Goal: Transaction & Acquisition: Book appointment/travel/reservation

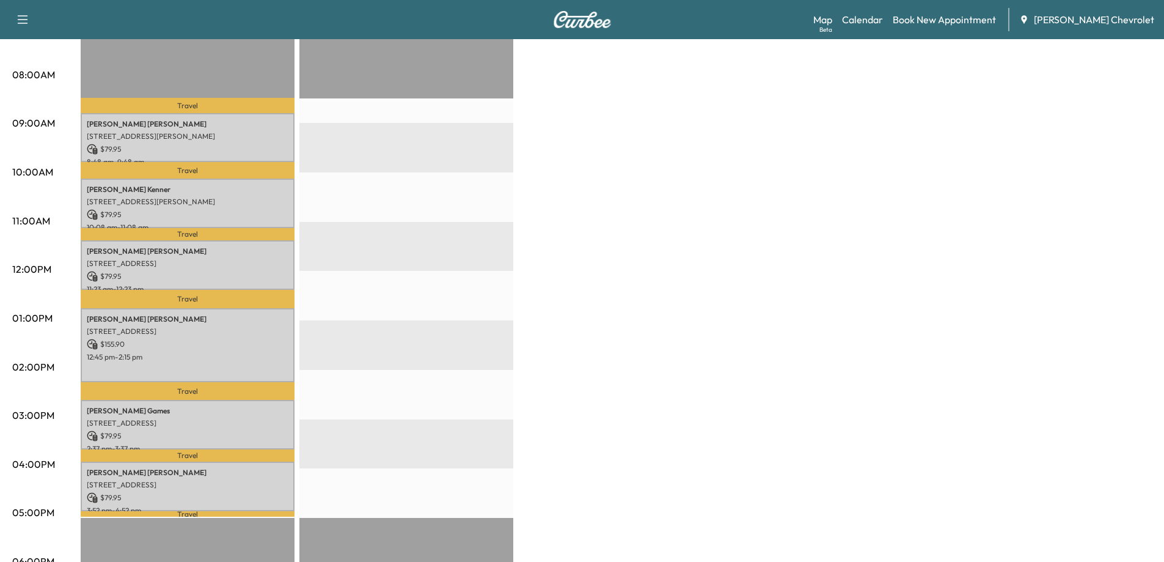
scroll to position [306, 0]
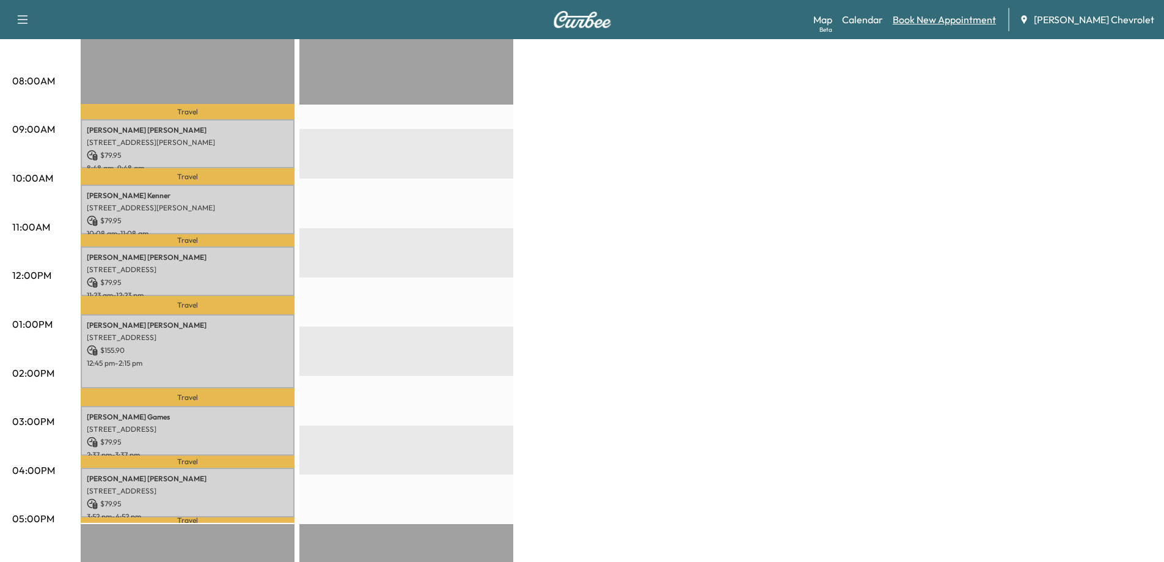
click at [967, 22] on link "Book New Appointment" at bounding box center [944, 19] width 103 height 15
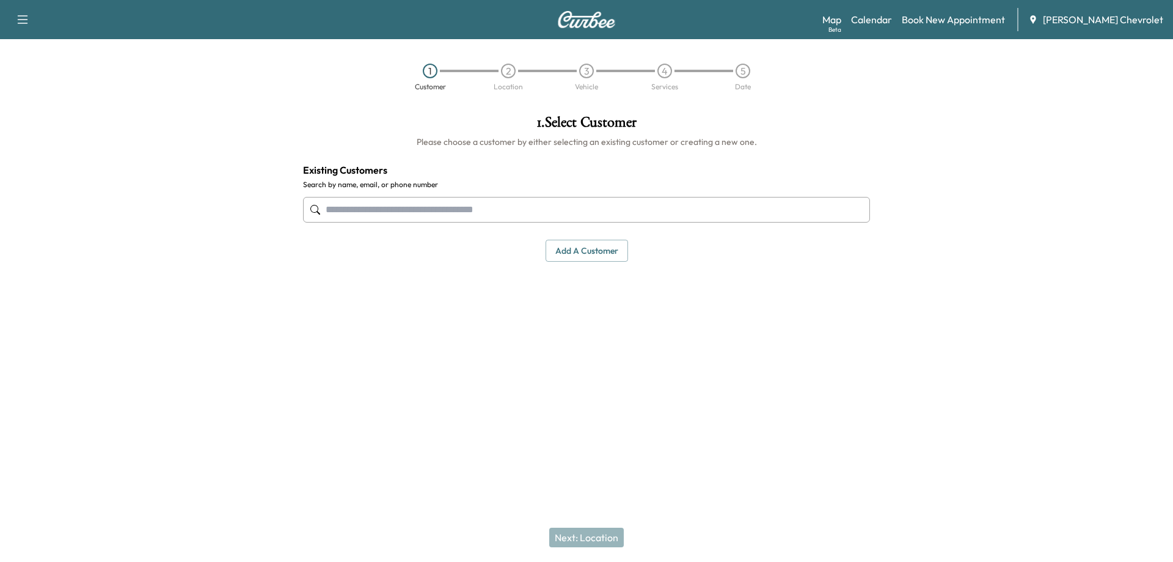
click at [402, 211] on input "text" at bounding box center [586, 210] width 567 height 26
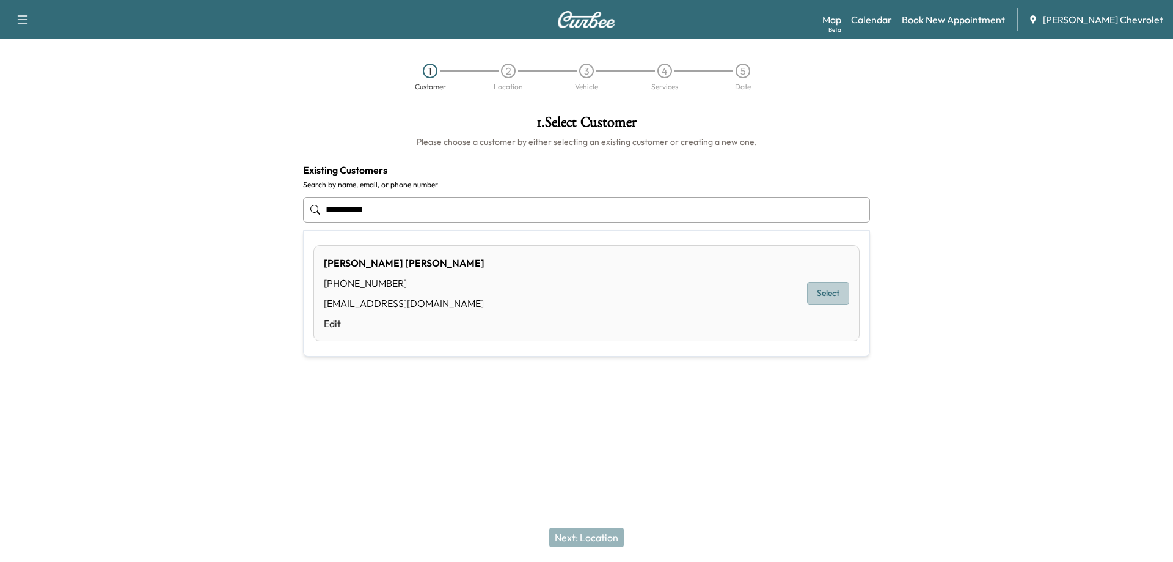
click at [821, 296] on button "Select" at bounding box center [828, 293] width 42 height 23
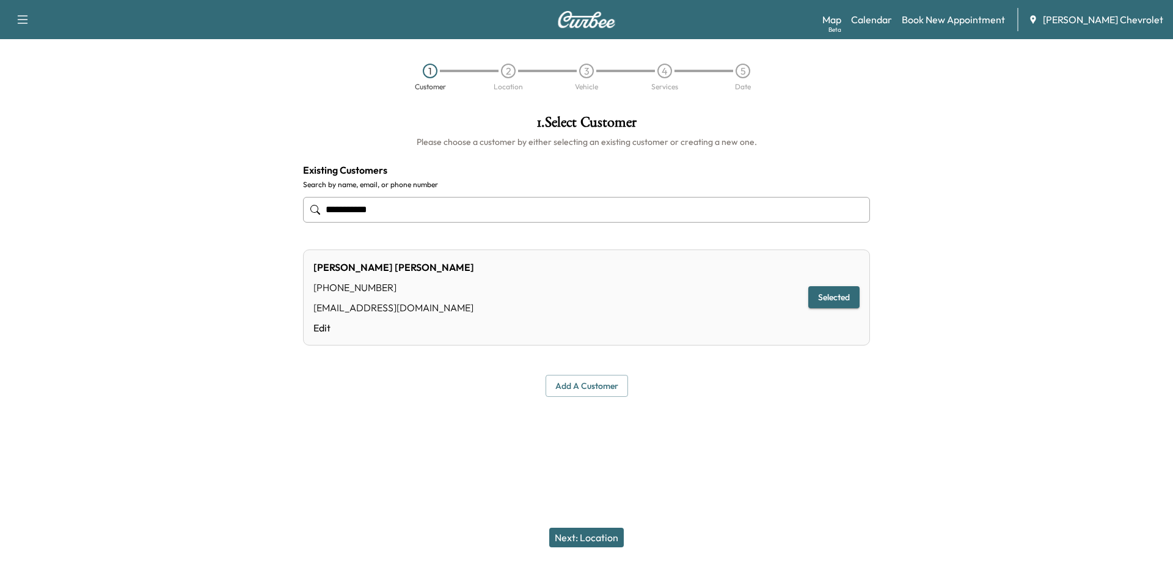
type input "**********"
click at [591, 542] on button "Next: Location" at bounding box center [586, 537] width 75 height 20
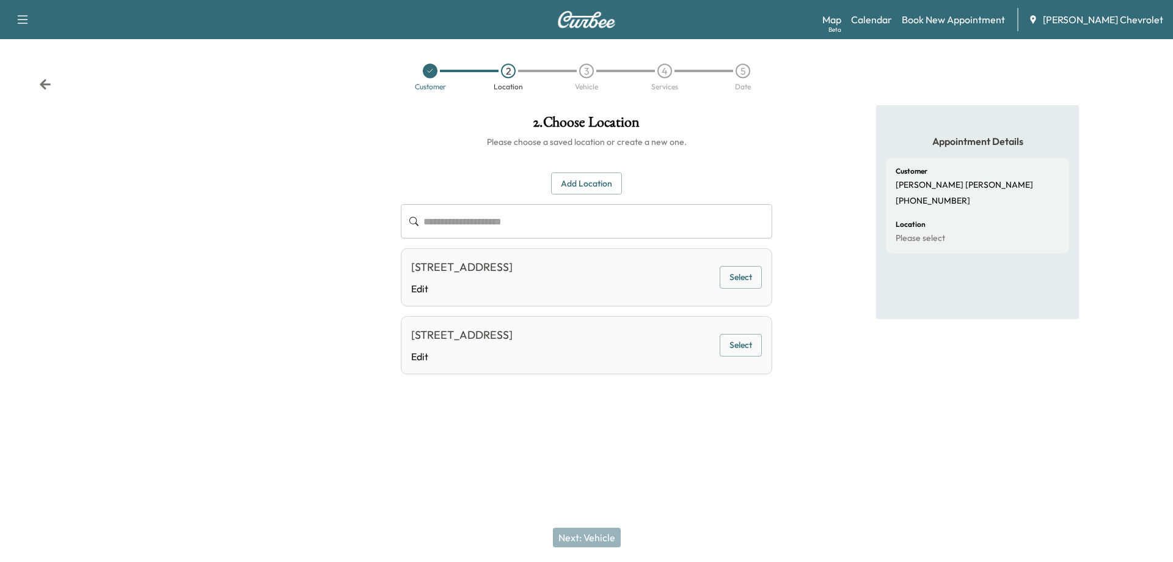
click at [589, 181] on button "Add Location" at bounding box center [586, 183] width 71 height 23
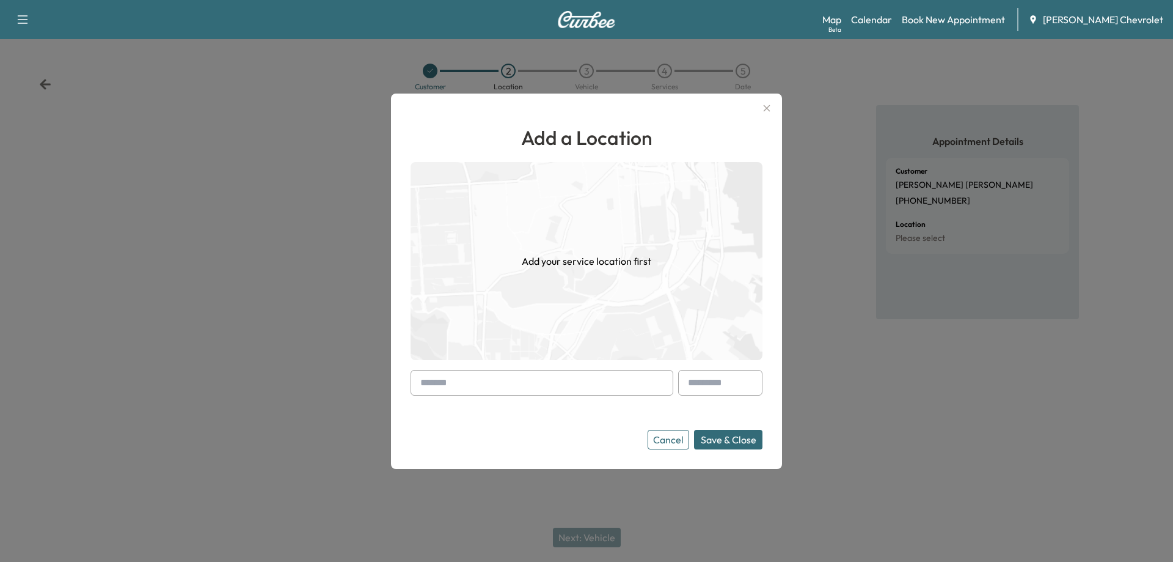
click at [581, 379] on input "text" at bounding box center [542, 383] width 263 height 26
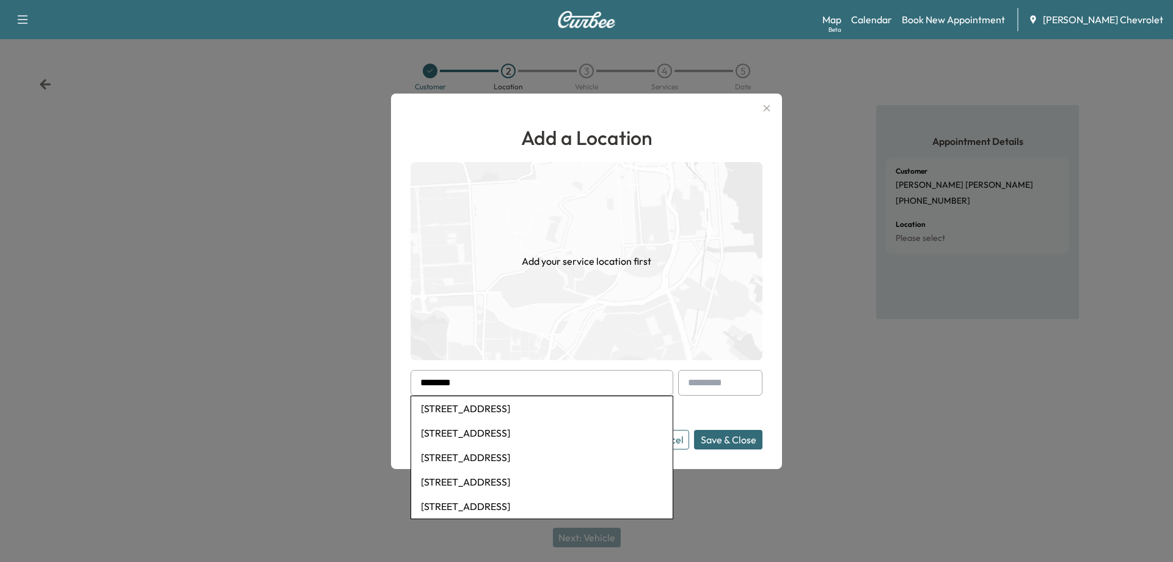
click at [480, 406] on li "[STREET_ADDRESS]" at bounding box center [542, 408] width 262 height 24
type input "**********"
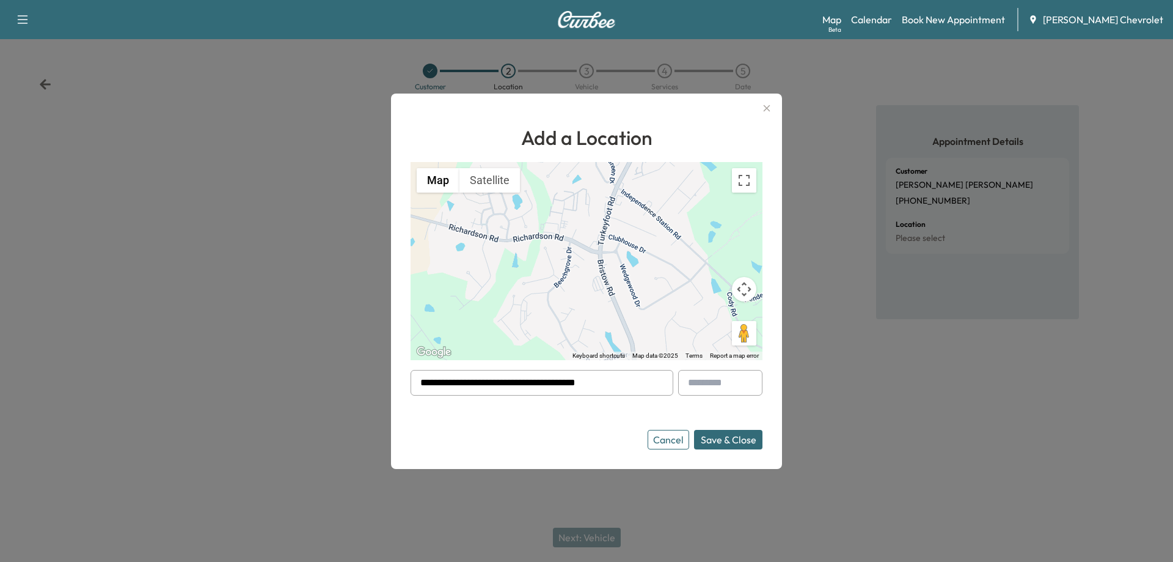
click at [728, 438] on button "Save & Close" at bounding box center [728, 440] width 68 height 20
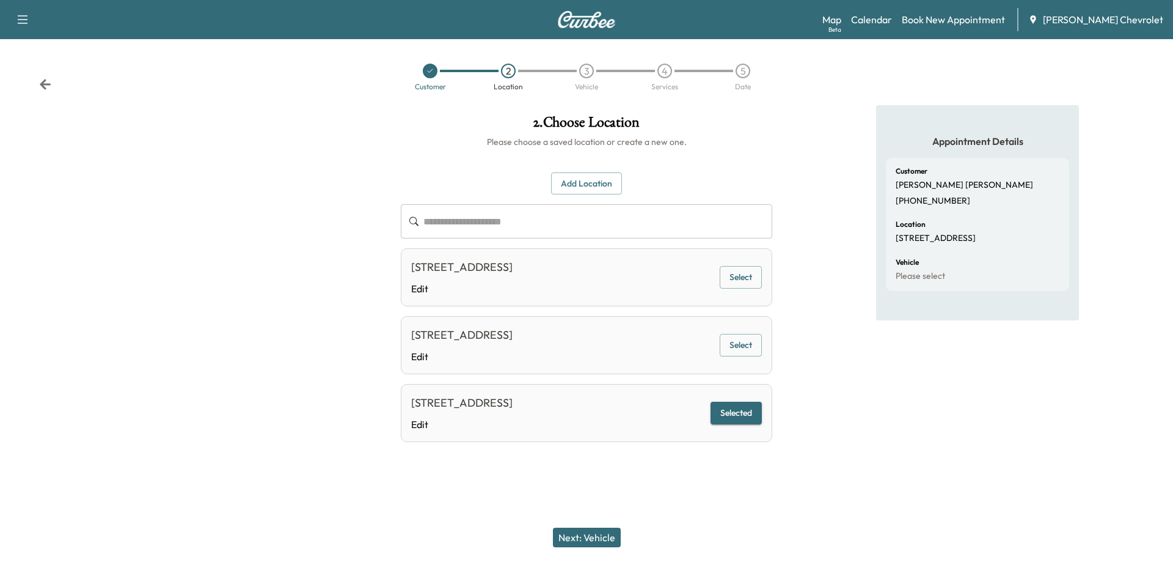
click at [579, 532] on button "Next: Vehicle" at bounding box center [587, 537] width 68 height 20
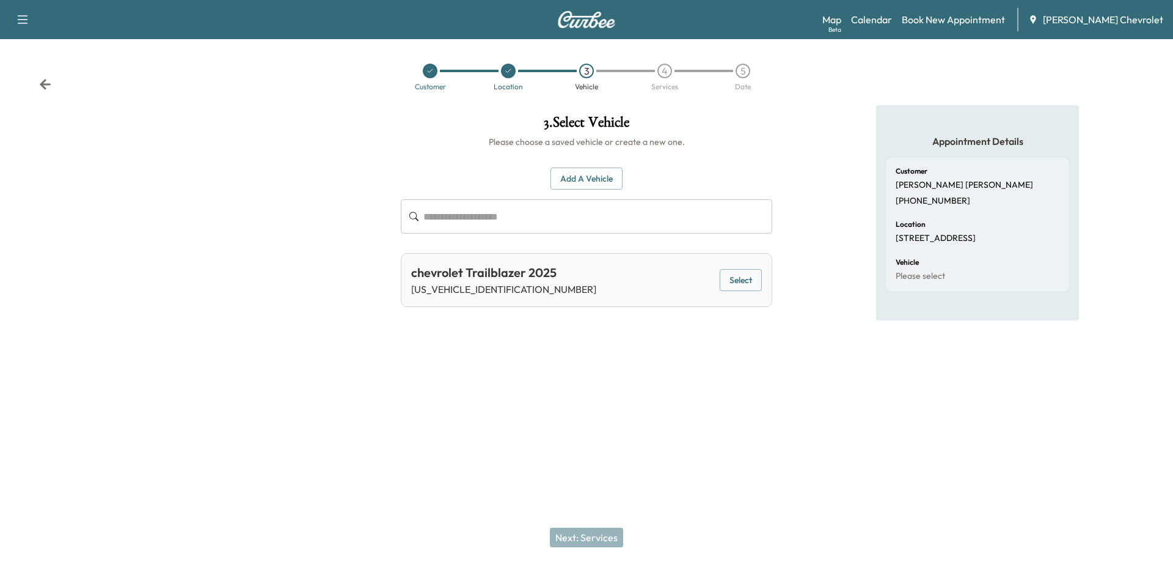
click at [744, 281] on button "Select" at bounding box center [741, 280] width 42 height 23
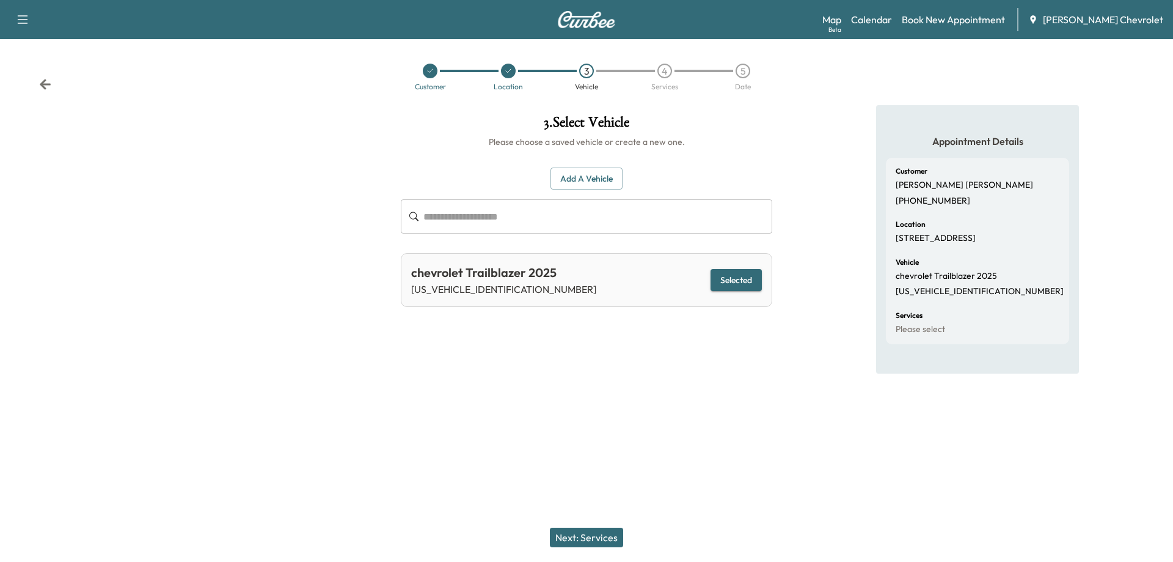
click at [589, 535] on button "Next: Services" at bounding box center [586, 537] width 73 height 20
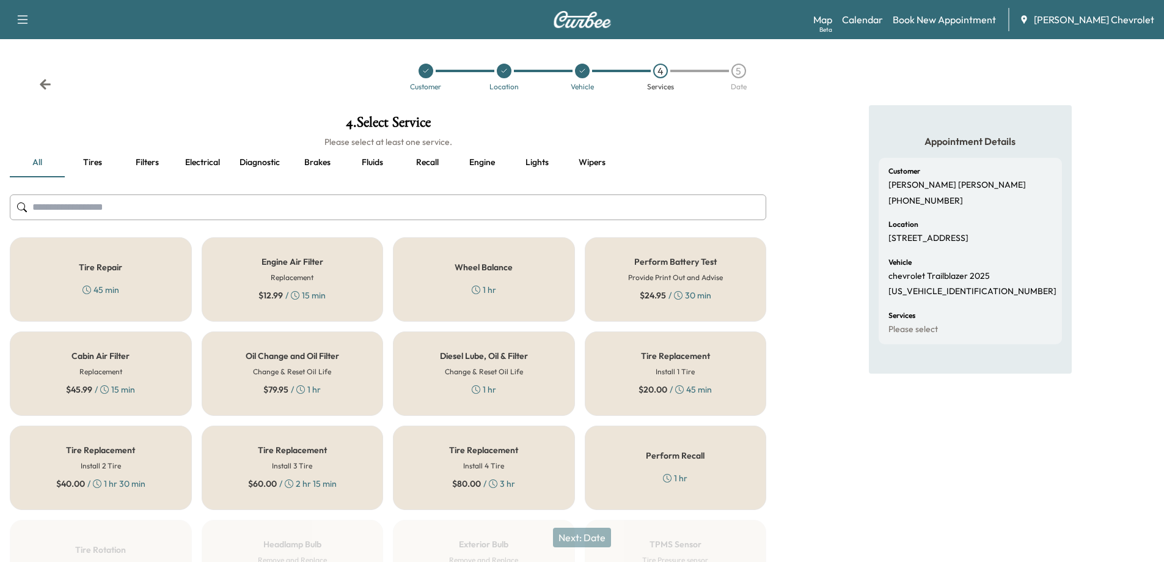
click at [301, 394] on div "$ 79.95 / 1 hr" at bounding box center [291, 389] width 57 height 12
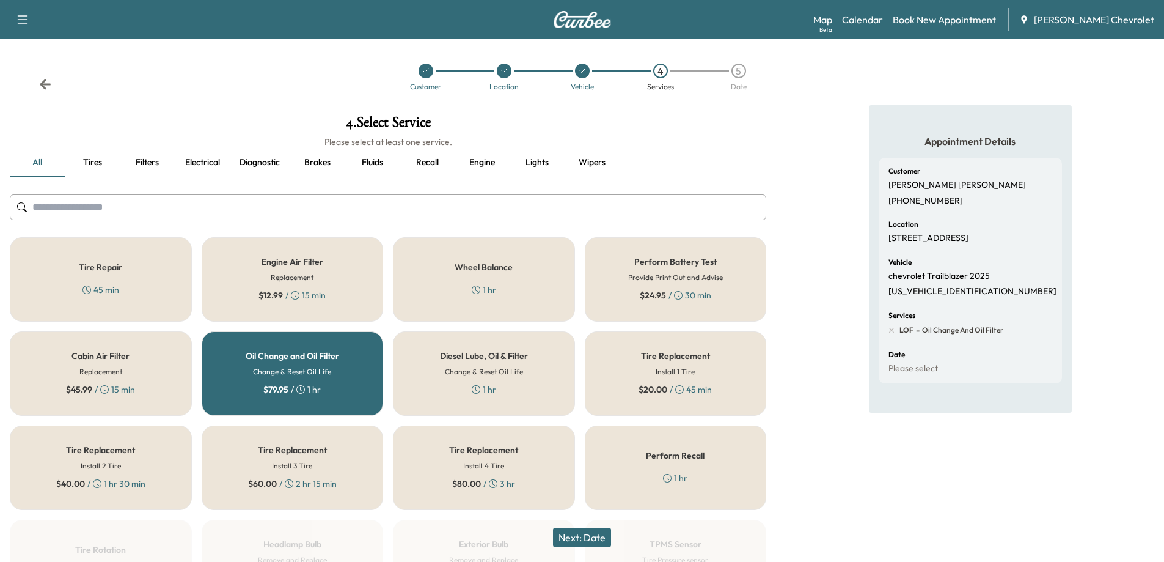
click at [600, 535] on button "Next: Date" at bounding box center [582, 537] width 58 height 20
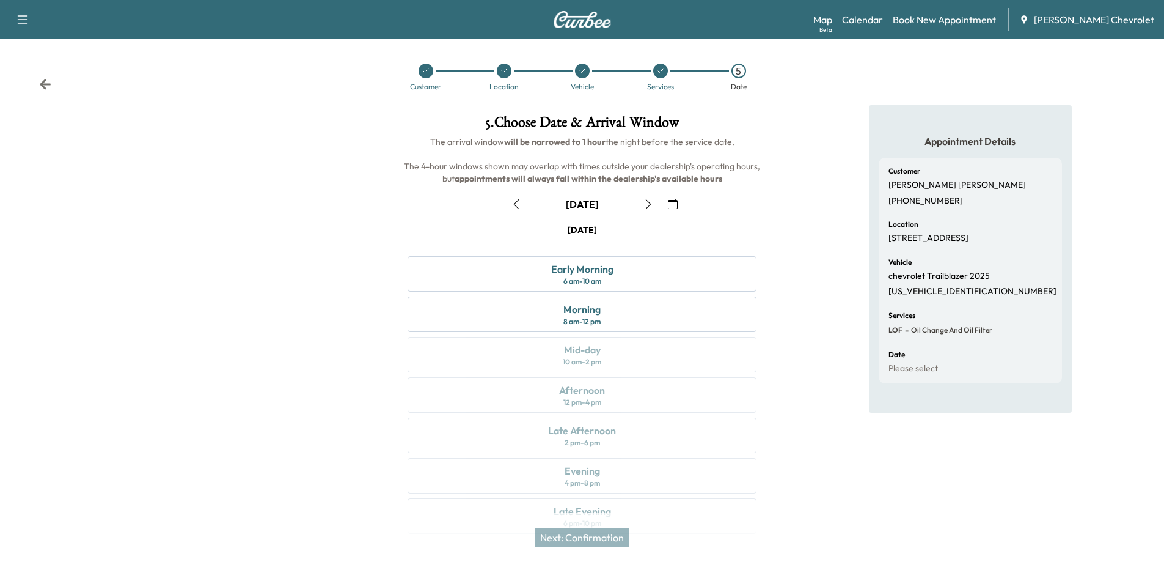
click at [650, 204] on icon "button" at bounding box center [648, 204] width 6 height 10
click at [516, 205] on icon "button" at bounding box center [517, 204] width 10 height 10
click at [647, 204] on icon "button" at bounding box center [649, 204] width 10 height 10
click at [646, 204] on icon "button" at bounding box center [649, 204] width 10 height 10
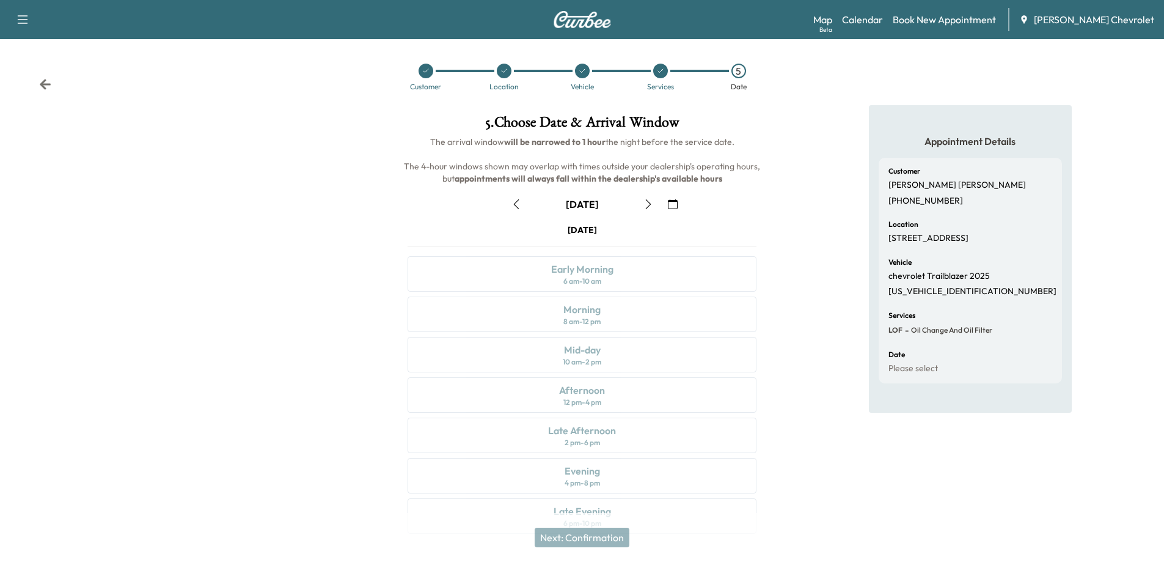
click at [646, 204] on icon "button" at bounding box center [649, 204] width 10 height 10
